Goal: Transaction & Acquisition: Purchase product/service

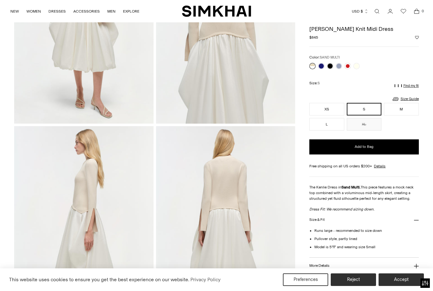
scroll to position [83, 0]
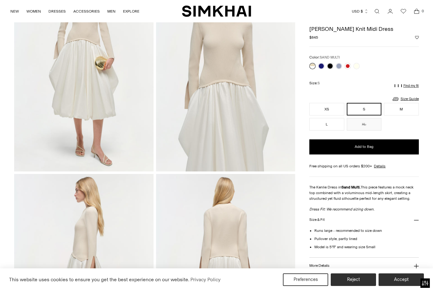
click at [239, 75] on img at bounding box center [225, 67] width 139 height 208
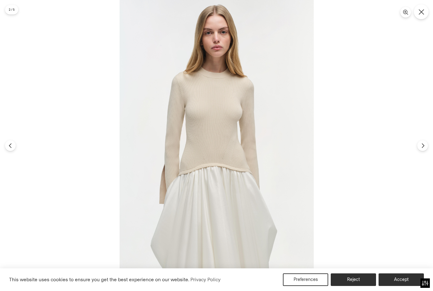
click at [421, 14] on icon "Close" at bounding box center [421, 12] width 6 height 6
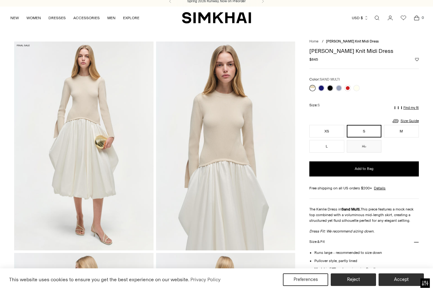
scroll to position [0, 0]
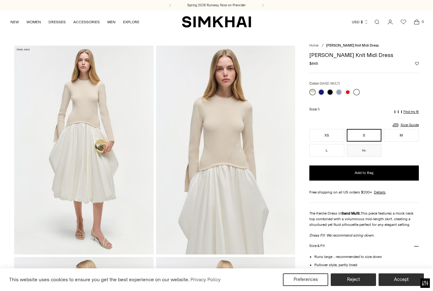
click at [354, 92] on link at bounding box center [356, 92] width 6 height 6
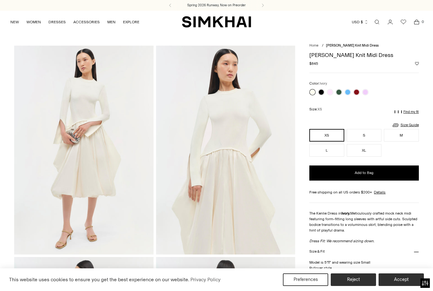
click at [228, 127] on img at bounding box center [225, 150] width 139 height 208
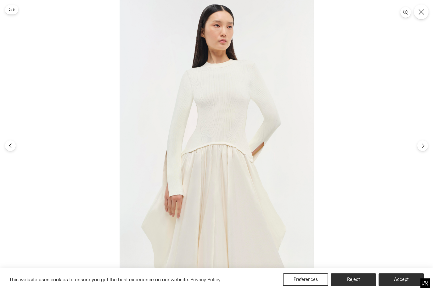
click at [420, 11] on icon "Close" at bounding box center [421, 12] width 6 height 6
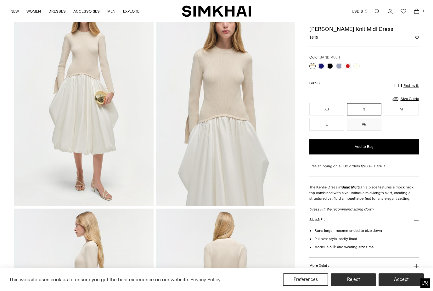
scroll to position [44, 0]
